Goal: Task Accomplishment & Management: Manage account settings

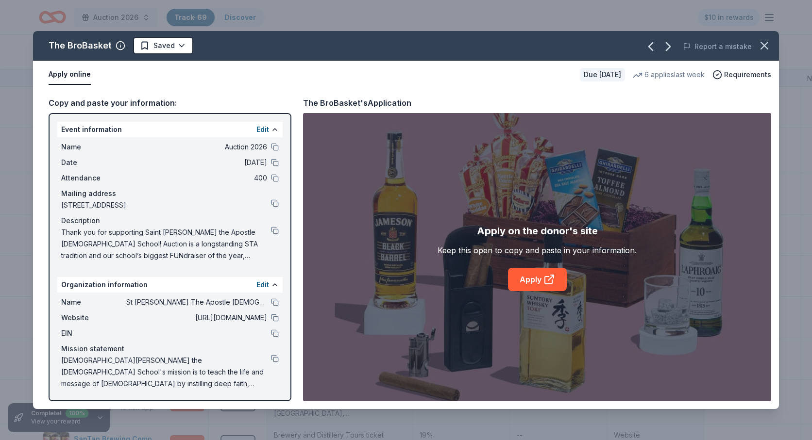
scroll to position [2155, 0]
click at [759, 50] on icon "button" at bounding box center [764, 46] width 14 height 14
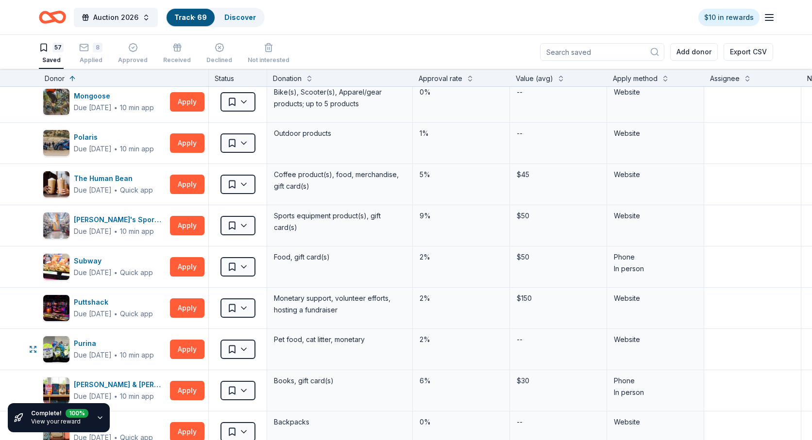
scroll to position [1451, 0]
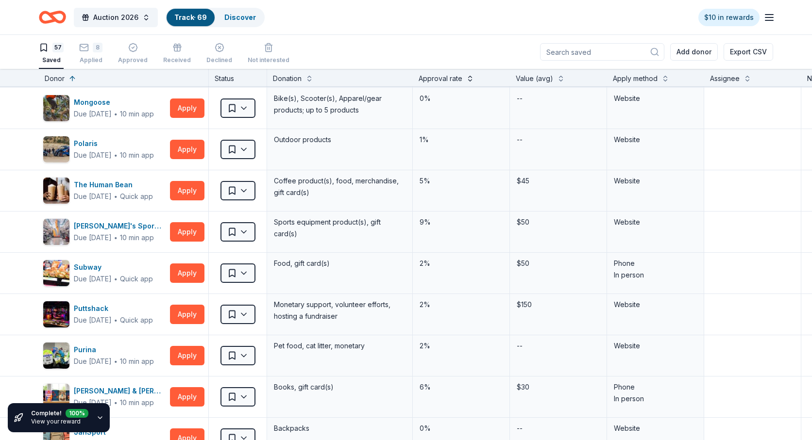
click at [466, 75] on button at bounding box center [470, 78] width 8 height 10
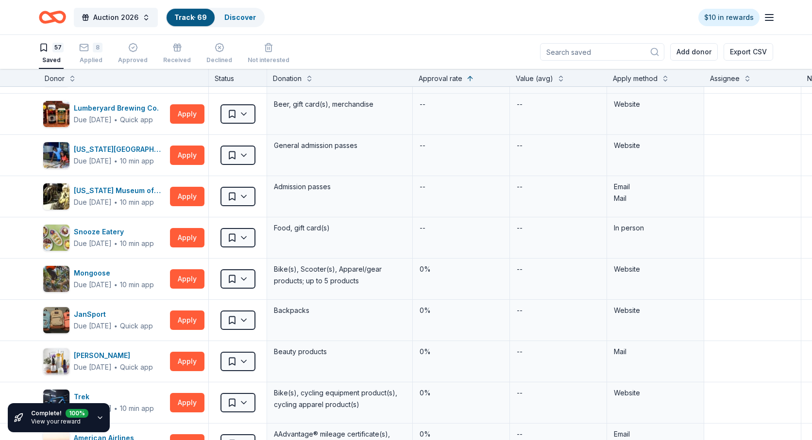
scroll to position [0, 0]
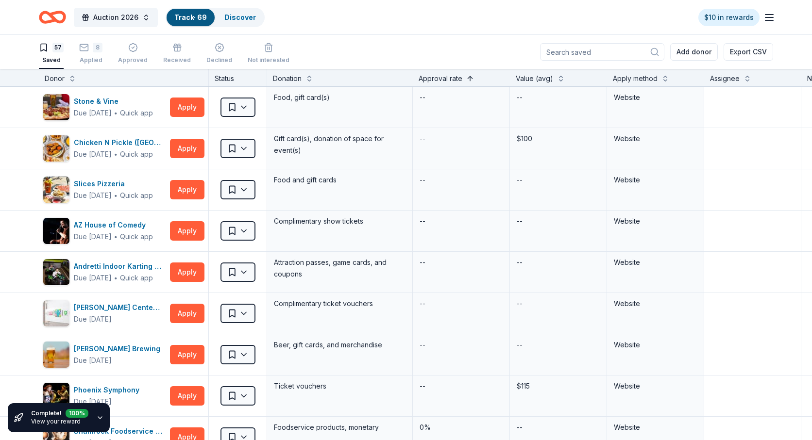
click at [472, 77] on button at bounding box center [470, 78] width 8 height 10
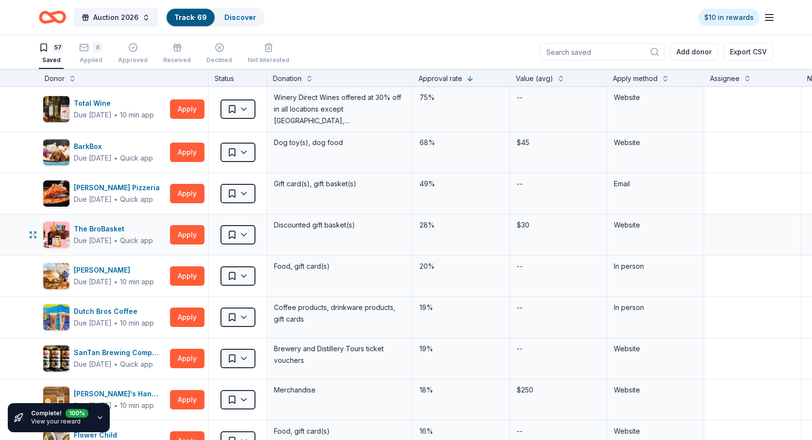
scroll to position [66, 0]
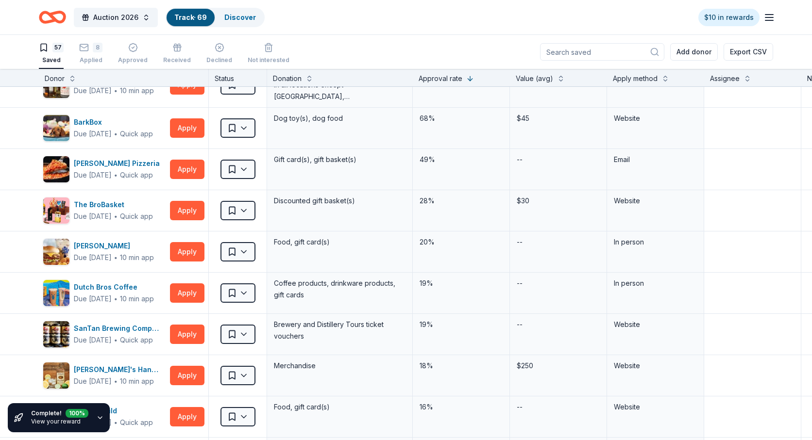
click at [53, 419] on link "View your reward" at bounding box center [56, 421] width 50 height 7
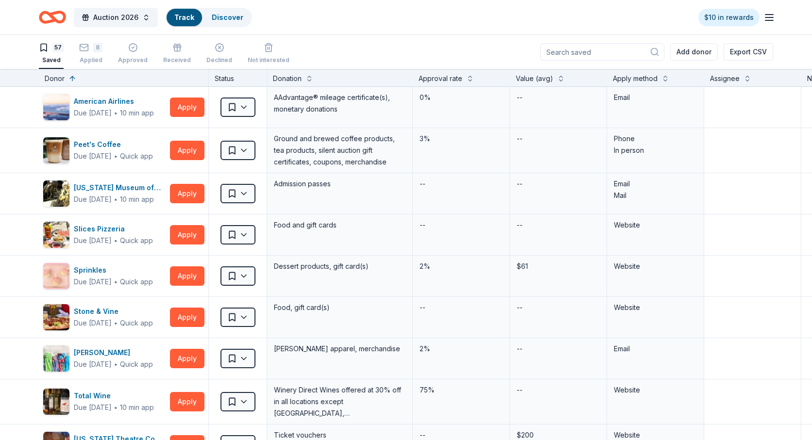
scroll to position [0, 0]
click at [239, 13] on link "Discover" at bounding box center [240, 17] width 32 height 8
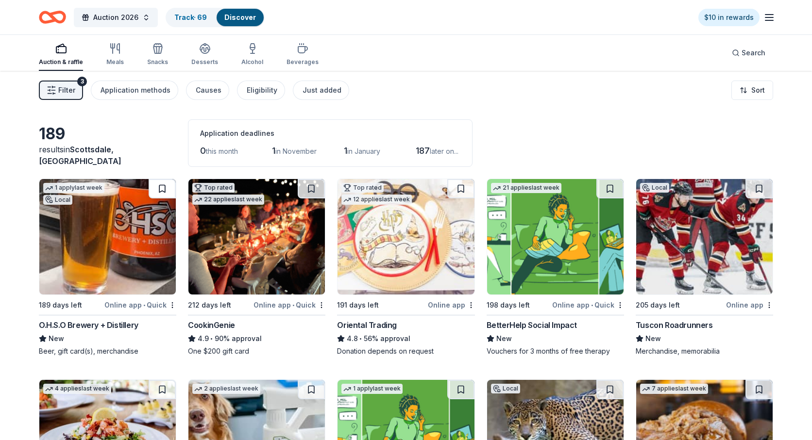
click at [164, 189] on button at bounding box center [162, 188] width 27 height 19
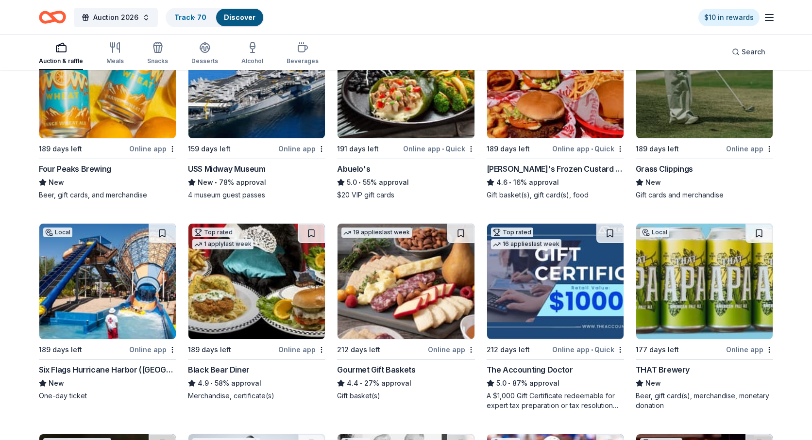
scroll to position [778, 0]
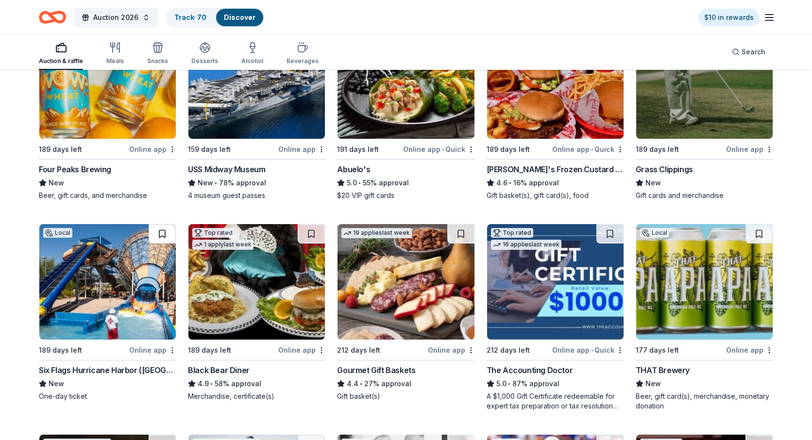
click at [160, 235] on button at bounding box center [162, 233] width 27 height 19
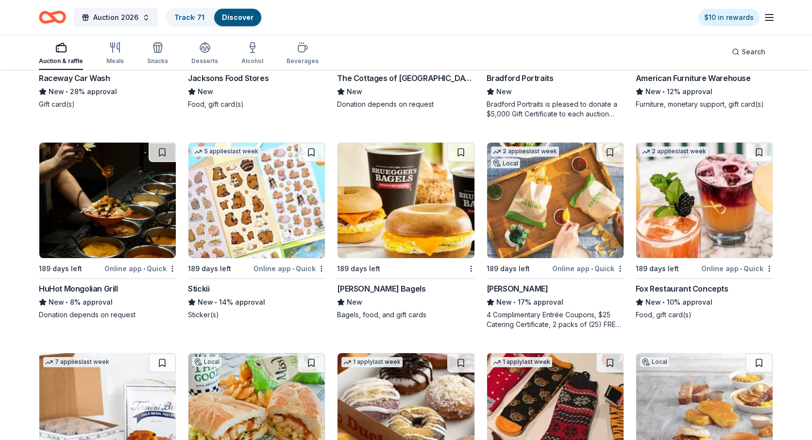
scroll to position [2750, 0]
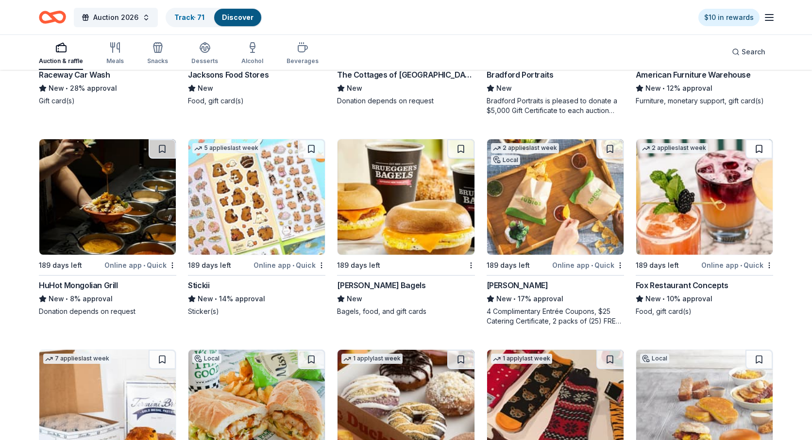
click at [761, 148] on button at bounding box center [758, 148] width 27 height 19
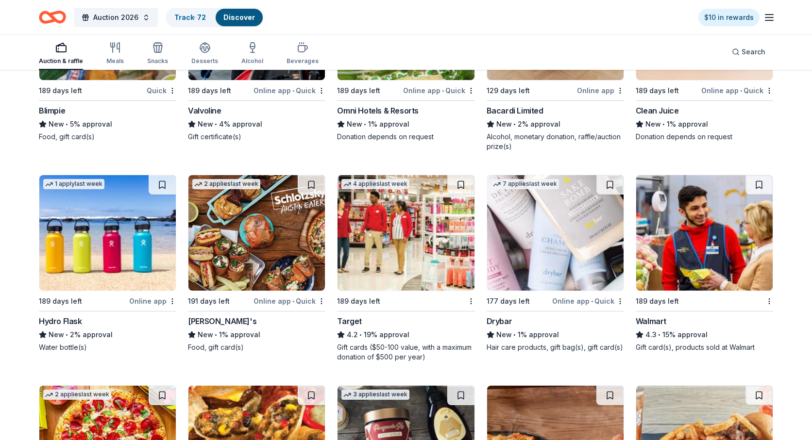
scroll to position [4595, 0]
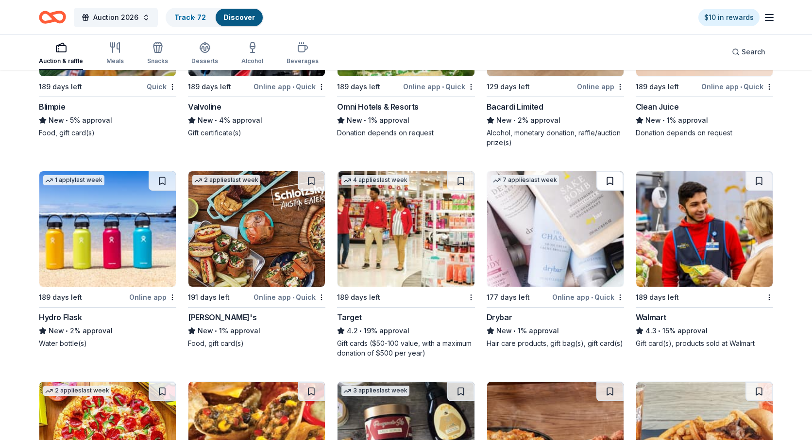
click at [610, 182] on button at bounding box center [609, 180] width 27 height 19
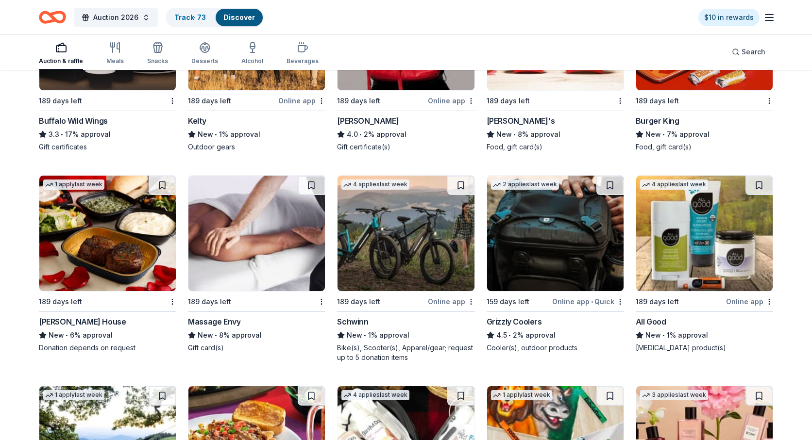
scroll to position [5217, 0]
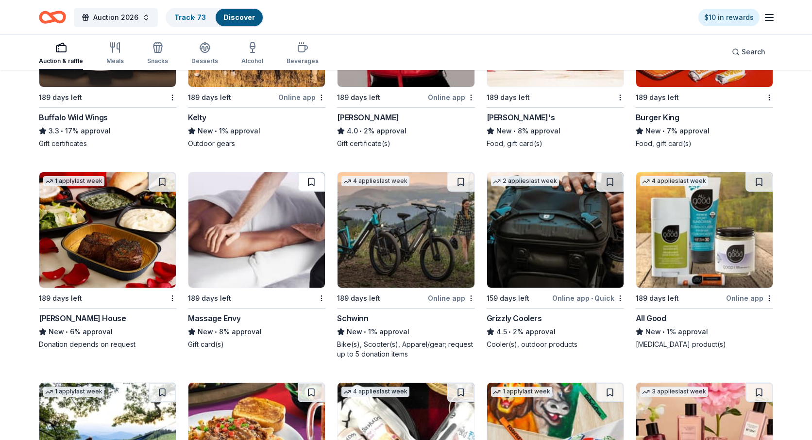
click at [310, 179] on button at bounding box center [311, 181] width 27 height 19
click at [461, 178] on button at bounding box center [460, 181] width 27 height 19
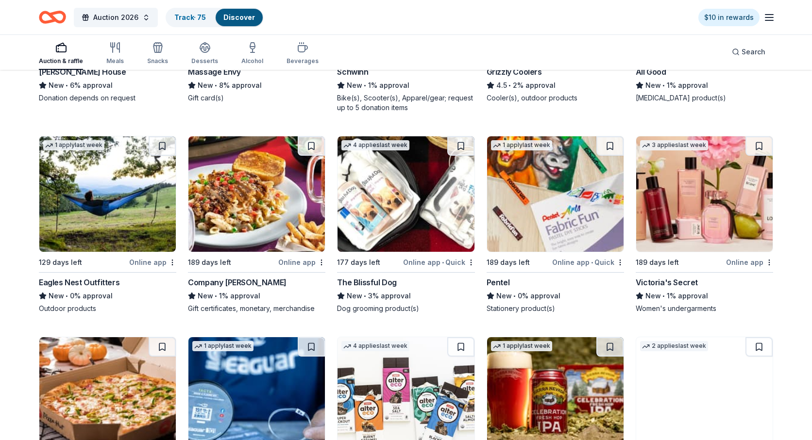
scroll to position [5471, 0]
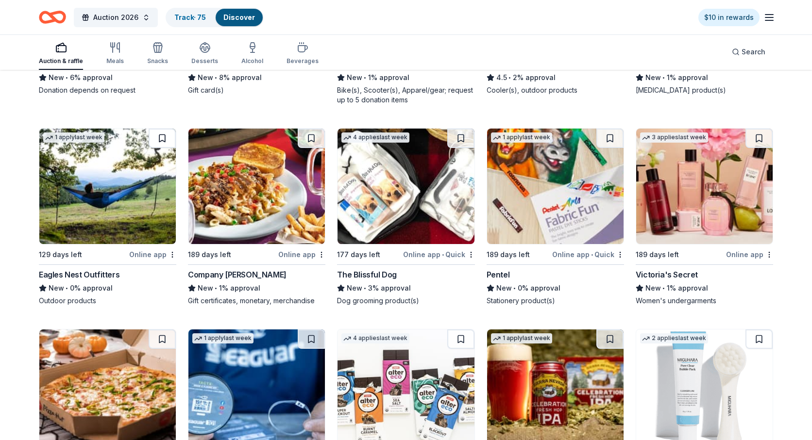
click at [161, 136] on button at bounding box center [162, 138] width 27 height 19
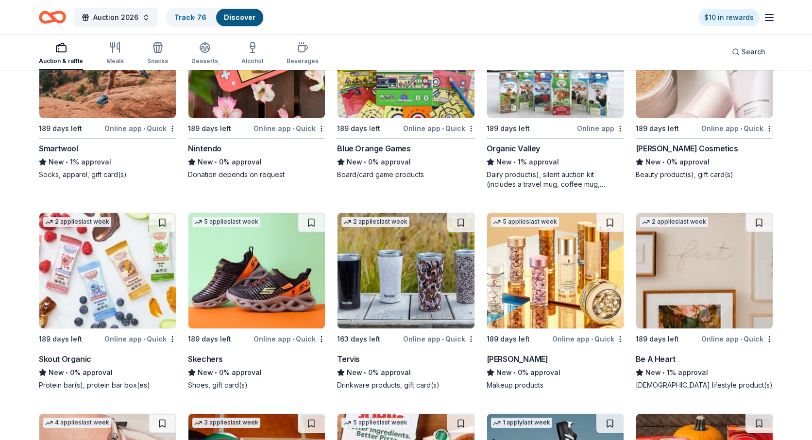
scroll to position [7064, 0]
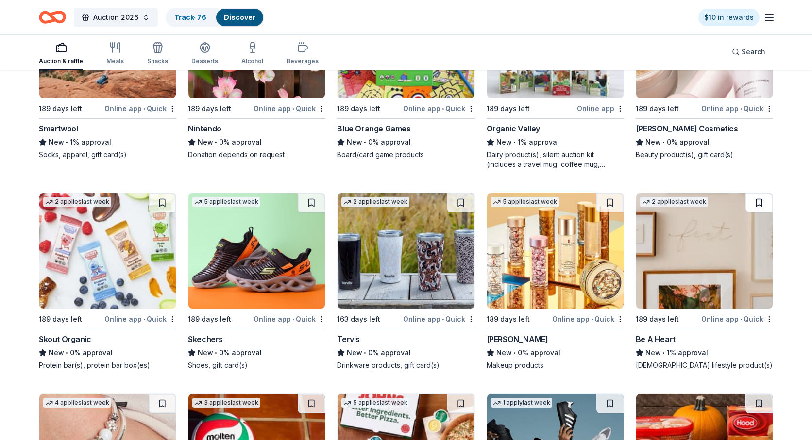
click at [758, 203] on button at bounding box center [758, 202] width 27 height 19
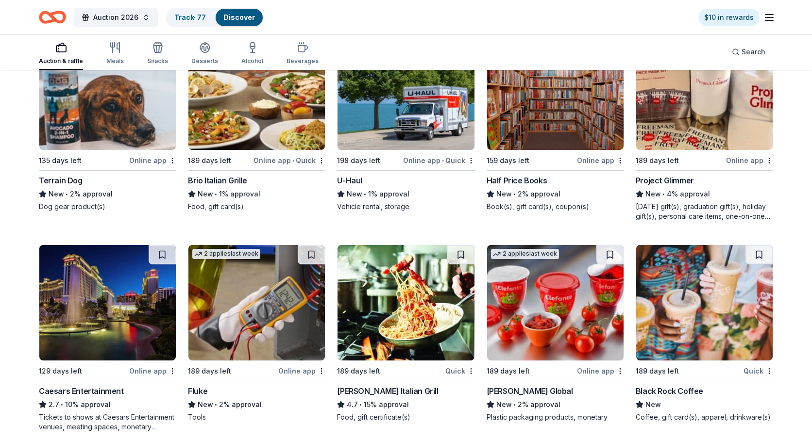
scroll to position [3896, 0]
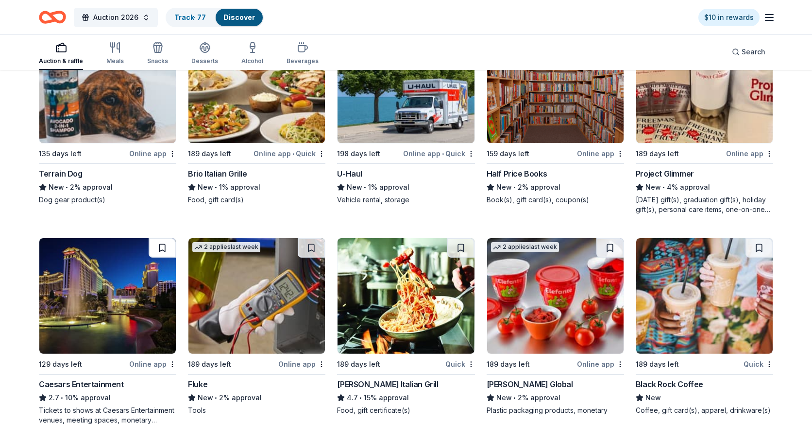
click at [161, 245] on button at bounding box center [162, 247] width 27 height 19
click at [462, 250] on button at bounding box center [460, 247] width 27 height 19
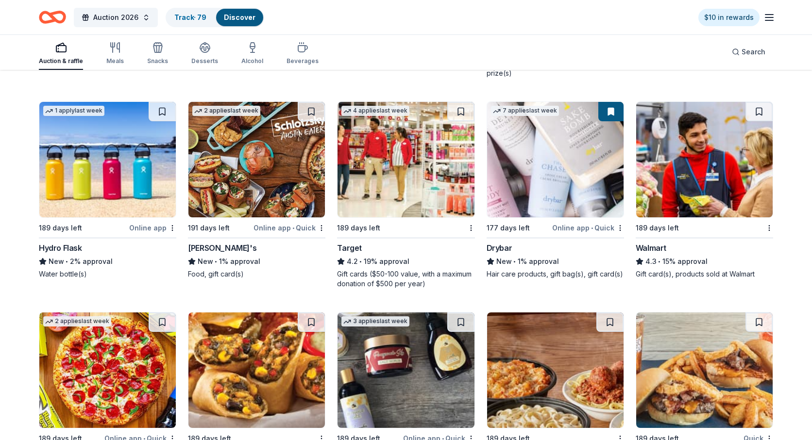
scroll to position [4669, 0]
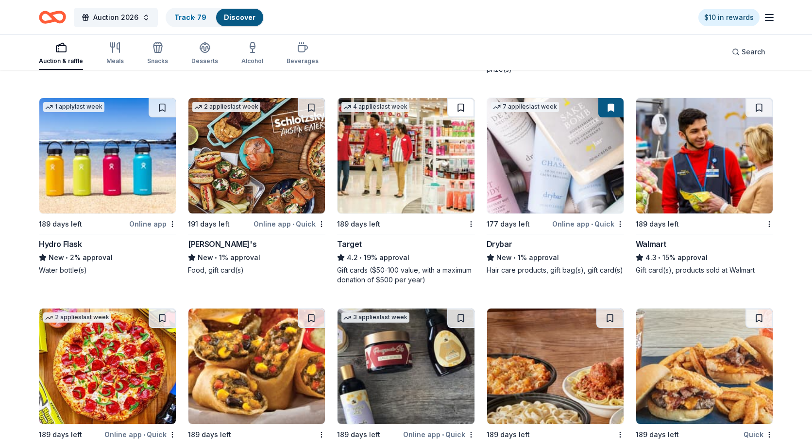
click at [460, 107] on button at bounding box center [460, 107] width 27 height 19
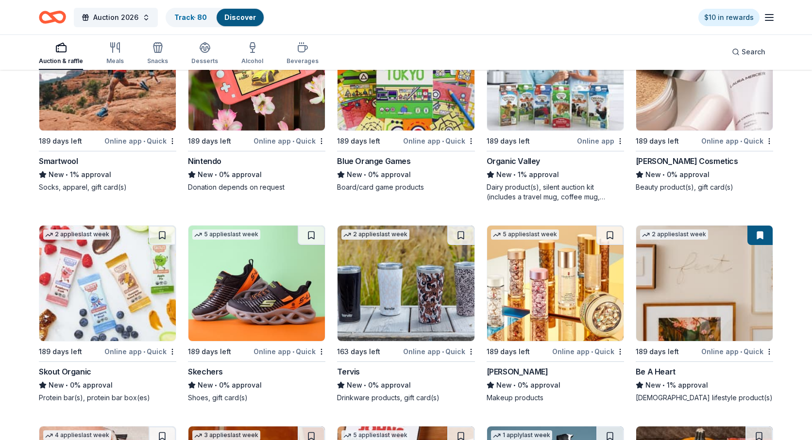
scroll to position [7214, 0]
